Goal: Check status: Check status

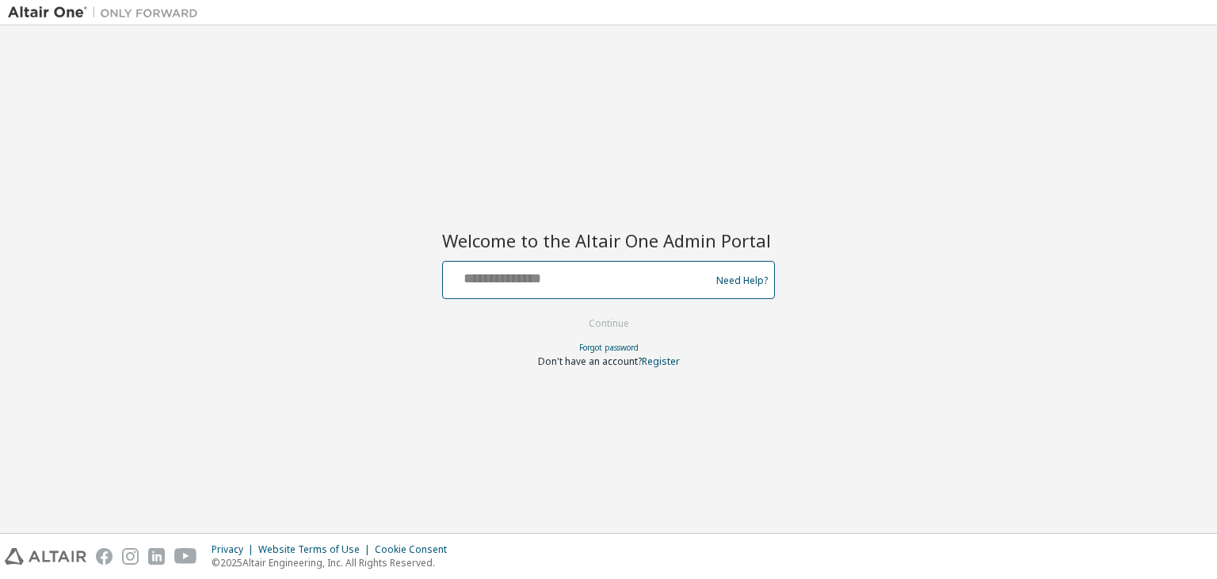
click at [619, 283] on input "text" at bounding box center [578, 276] width 259 height 23
type input "**********"
click at [618, 321] on button "Continue" at bounding box center [609, 323] width 74 height 24
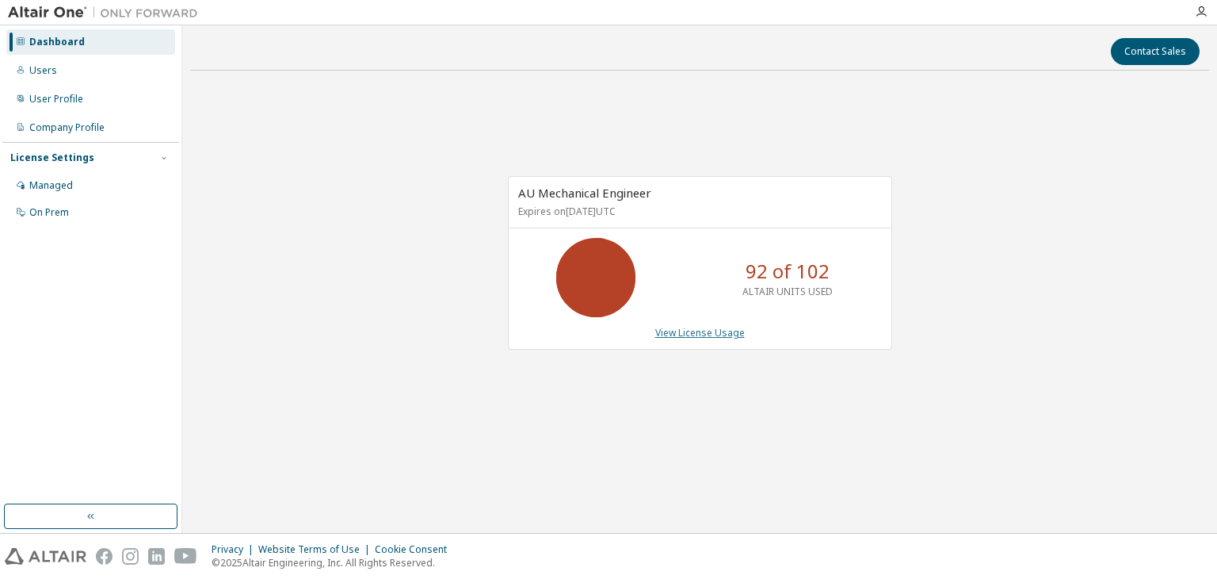
click at [694, 327] on link "View License Usage" at bounding box center [700, 332] width 90 height 13
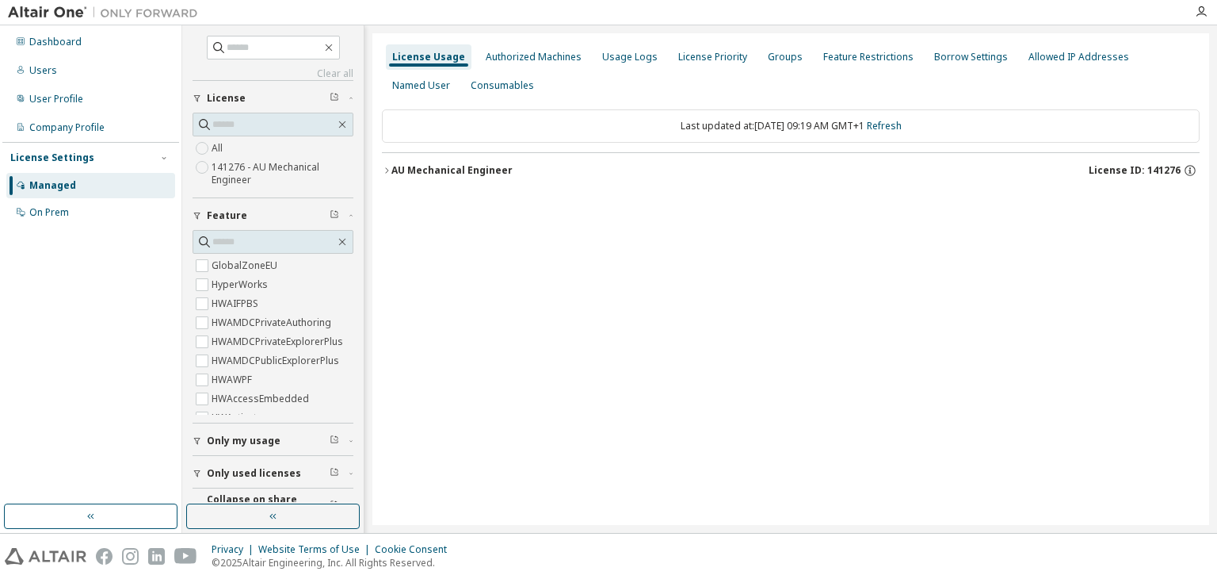
click at [387, 168] on icon "button" at bounding box center [387, 171] width 10 height 10
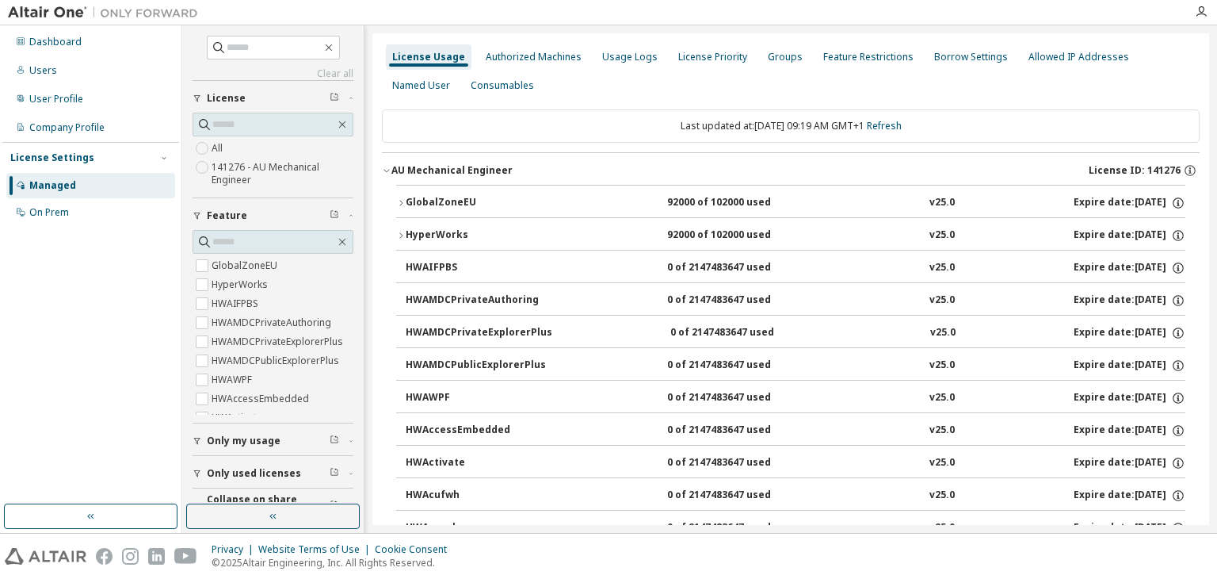
click at [397, 216] on button "GlobalZoneEU 92000 of 102000 used v25.0 Expire date: 2025-12-07" at bounding box center [790, 202] width 789 height 35
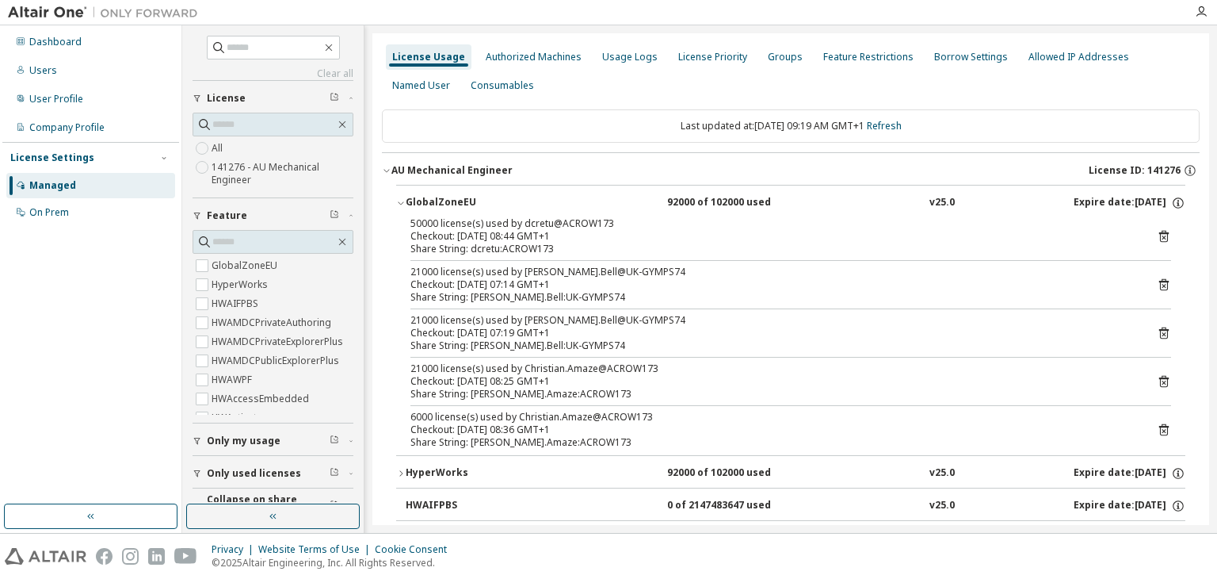
click at [406, 204] on div "GlobalZoneEU" at bounding box center [477, 203] width 143 height 14
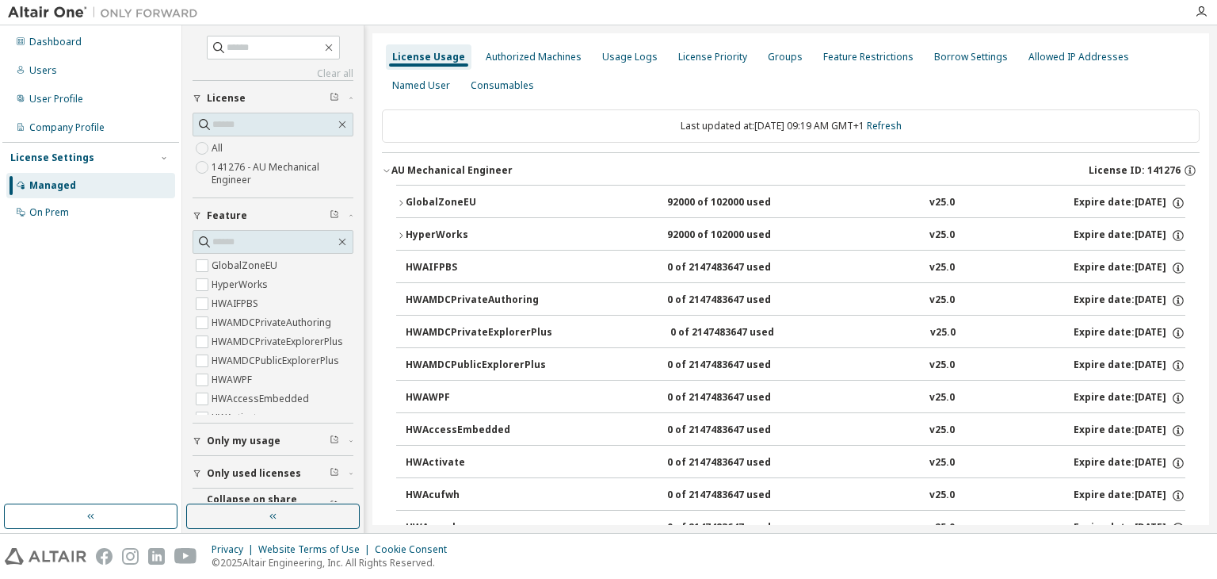
click at [396, 233] on icon "button" at bounding box center [401, 236] width 10 height 10
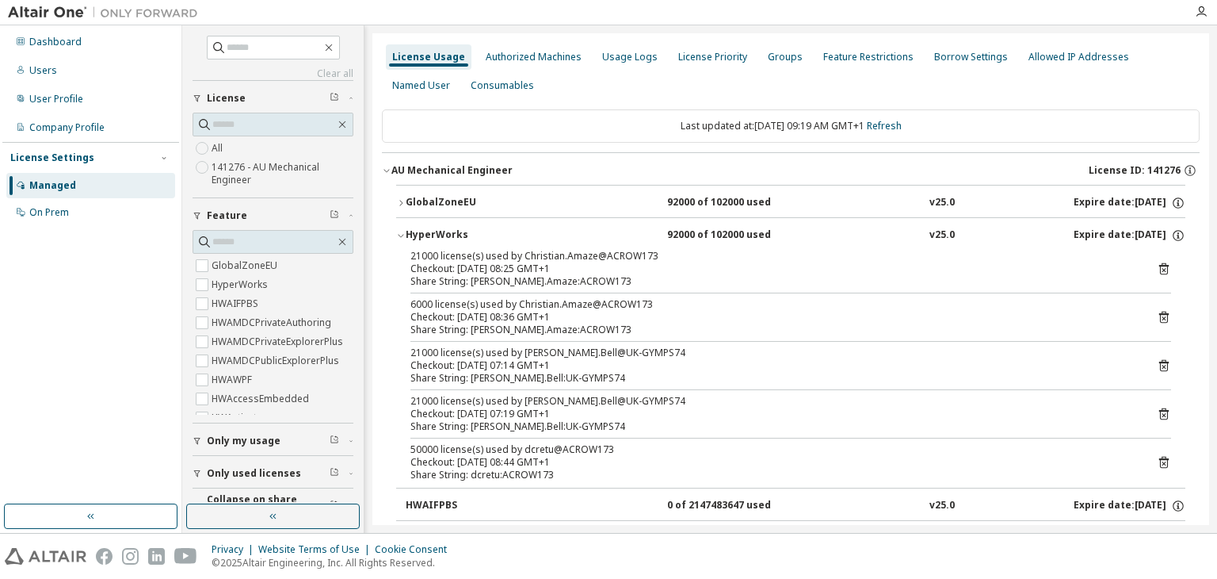
click at [403, 232] on icon "button" at bounding box center [401, 236] width 10 height 10
